Goal: Task Accomplishment & Management: Complete application form

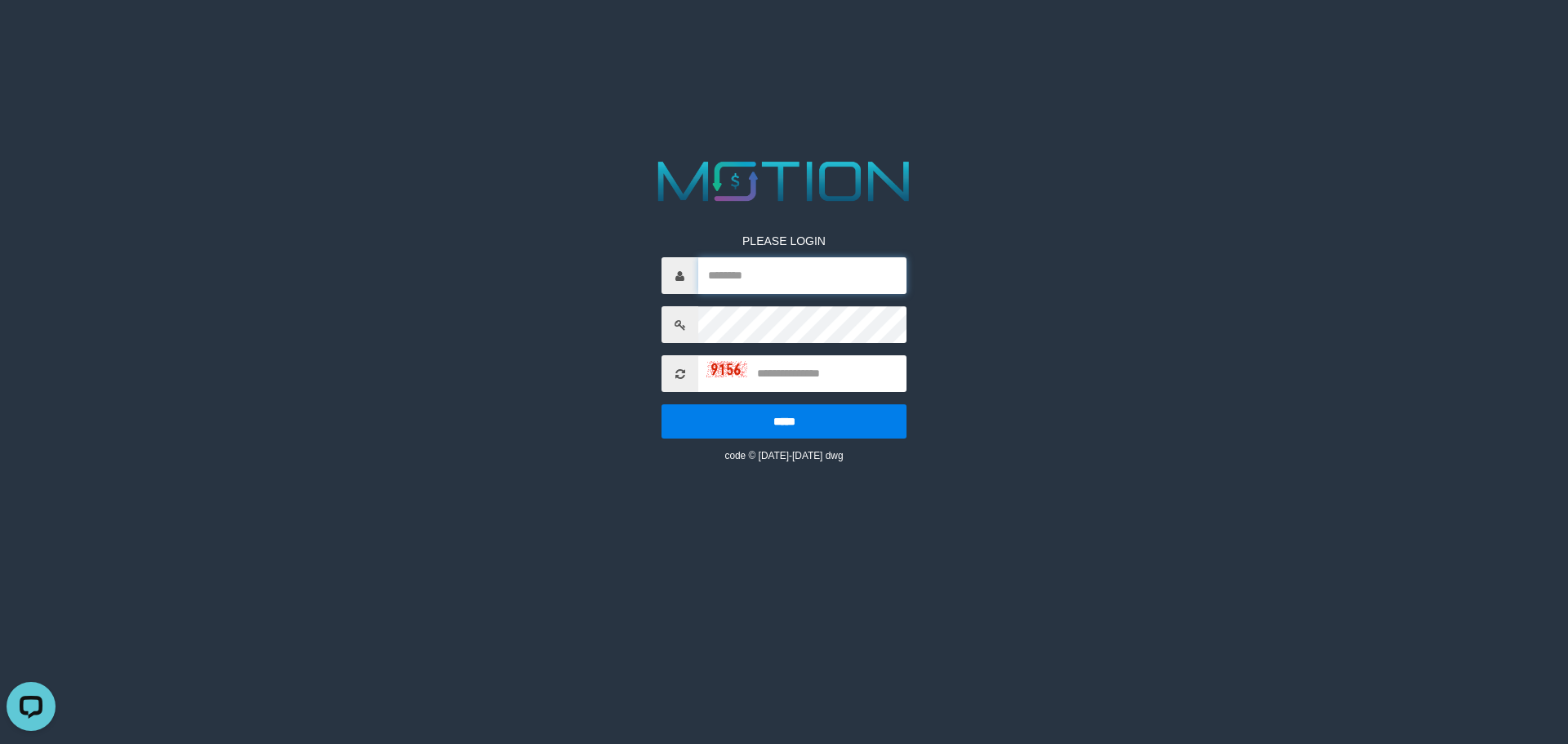
click at [752, 284] on input "text" at bounding box center [802, 275] width 208 height 37
type input "**********"
click at [508, 331] on div "**********" at bounding box center [784, 309] width 809 height 309
